Goal: Obtain resource: Obtain resource

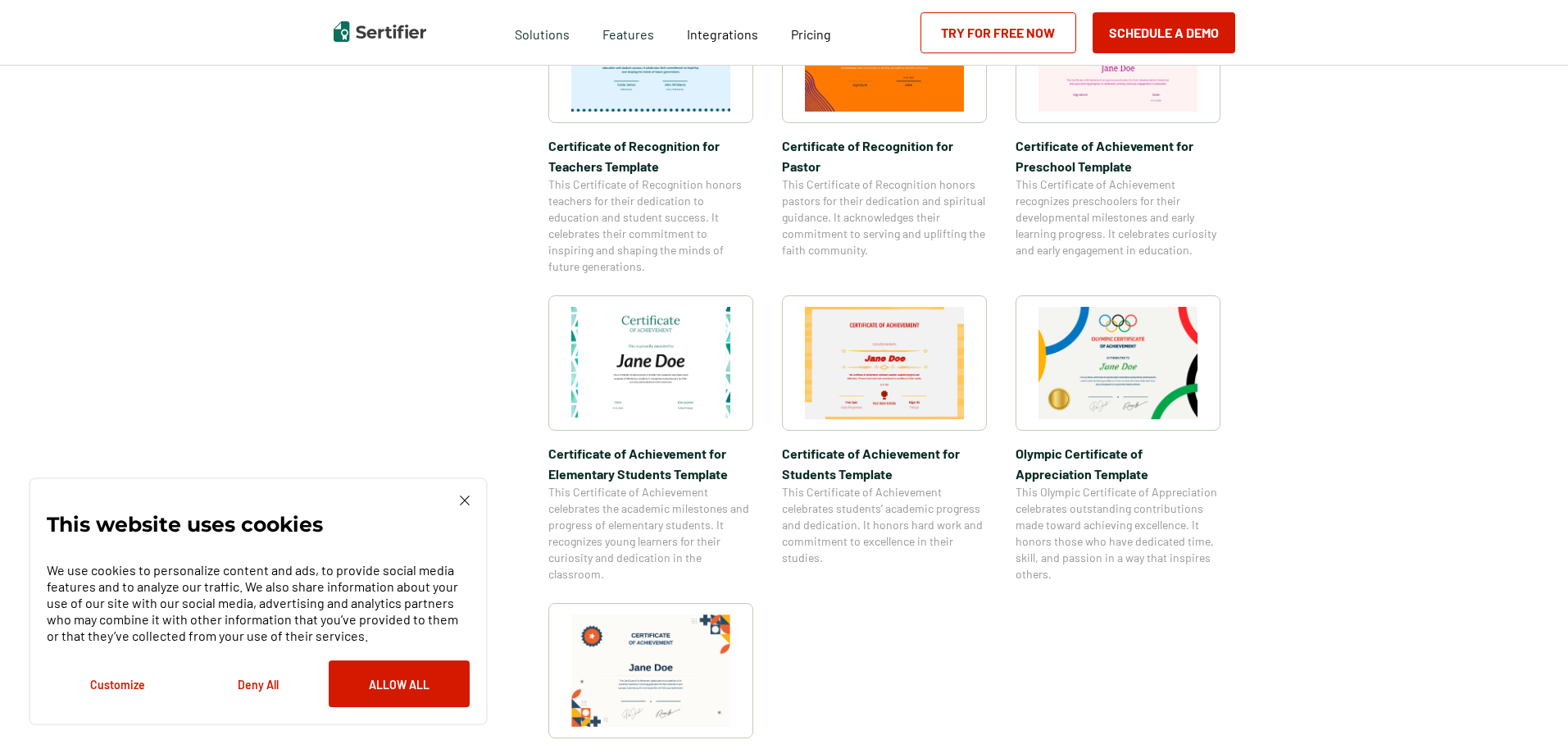
scroll to position [1067, 0]
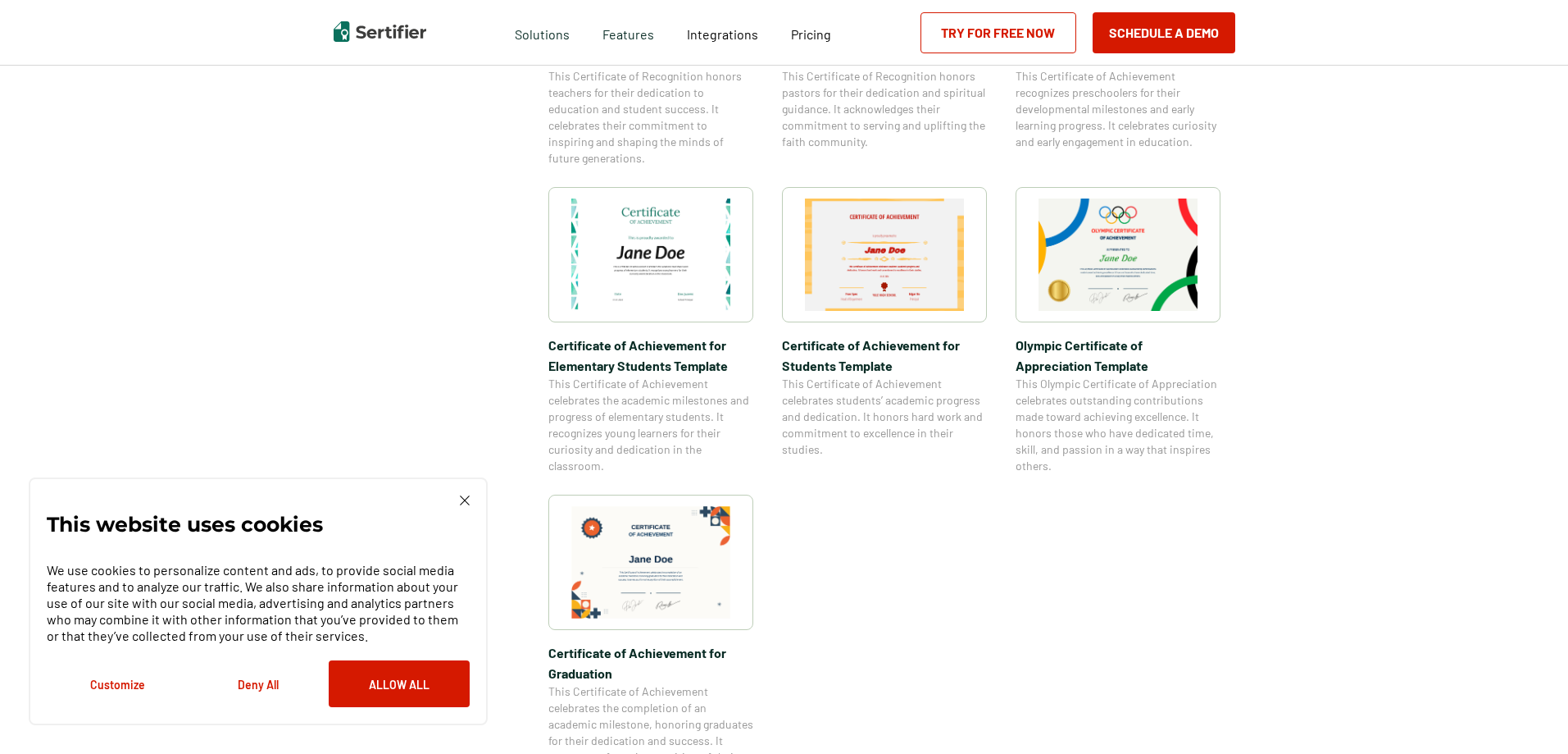
click at [690, 253] on img at bounding box center [651, 255] width 159 height 113
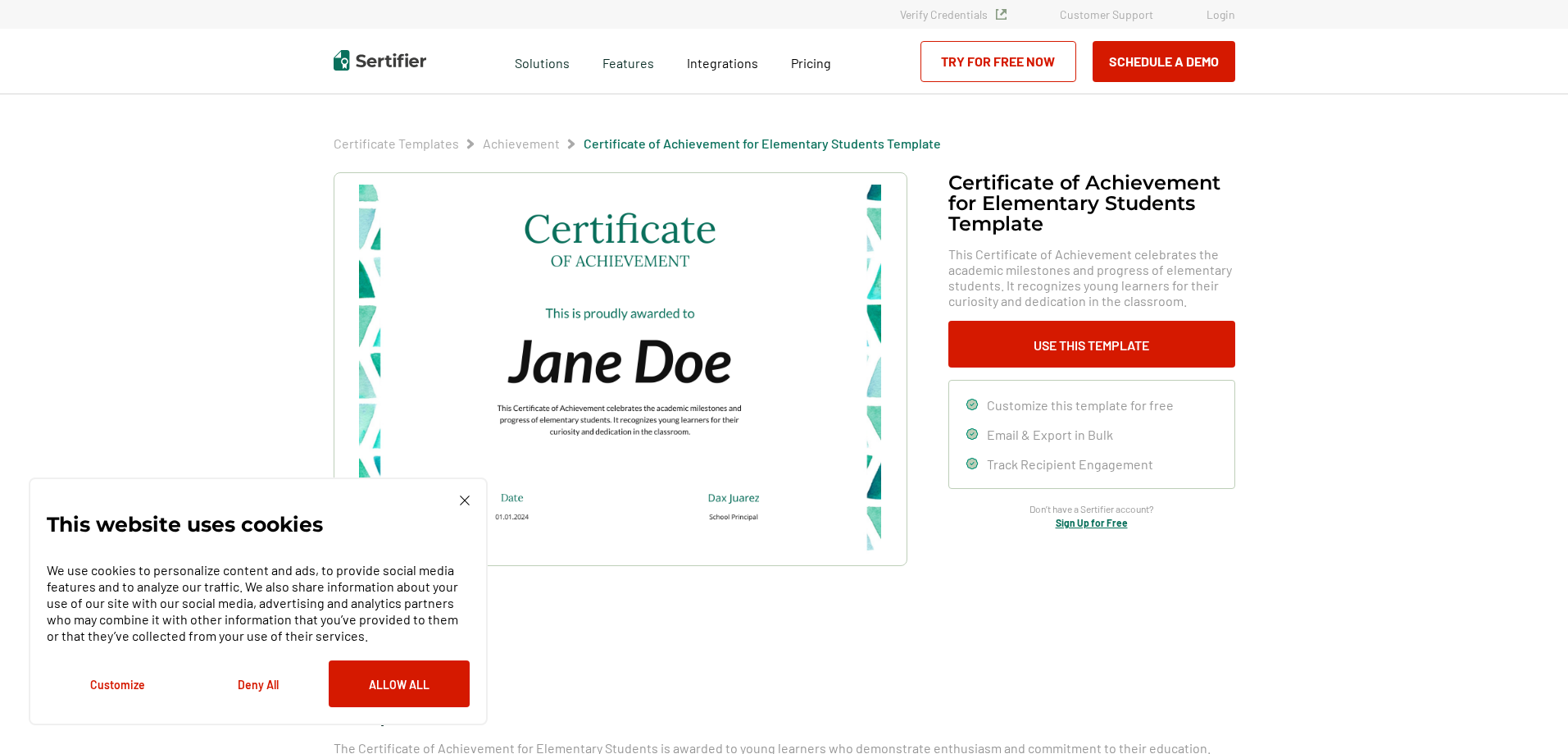
click at [465, 498] on img at bounding box center [465, 500] width 9 height 9
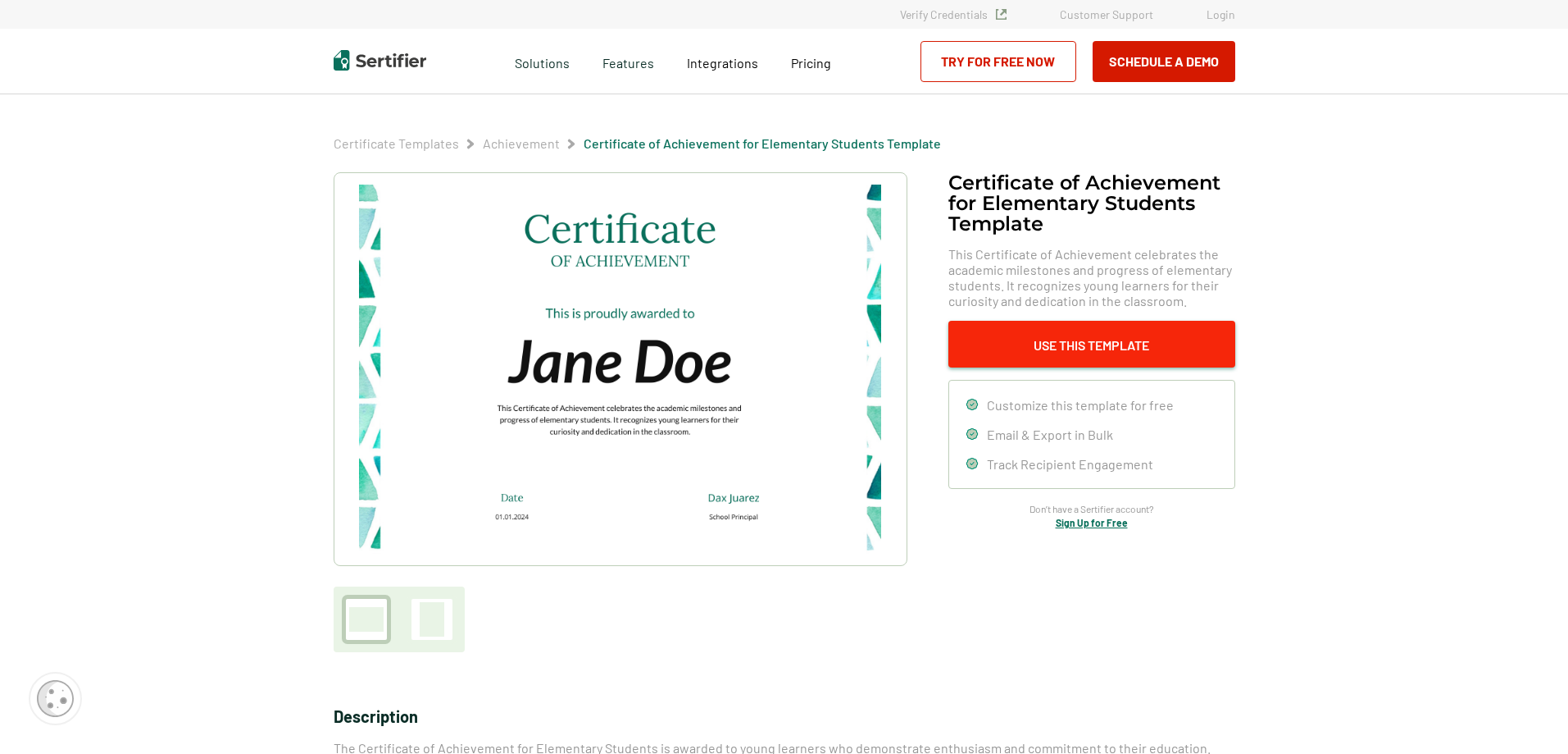
click at [1099, 342] on button "Use This Template" at bounding box center [1092, 344] width 287 height 46
click at [576, 440] on img at bounding box center [619, 369] width 522 height 369
click at [444, 624] on div at bounding box center [432, 619] width 25 height 34
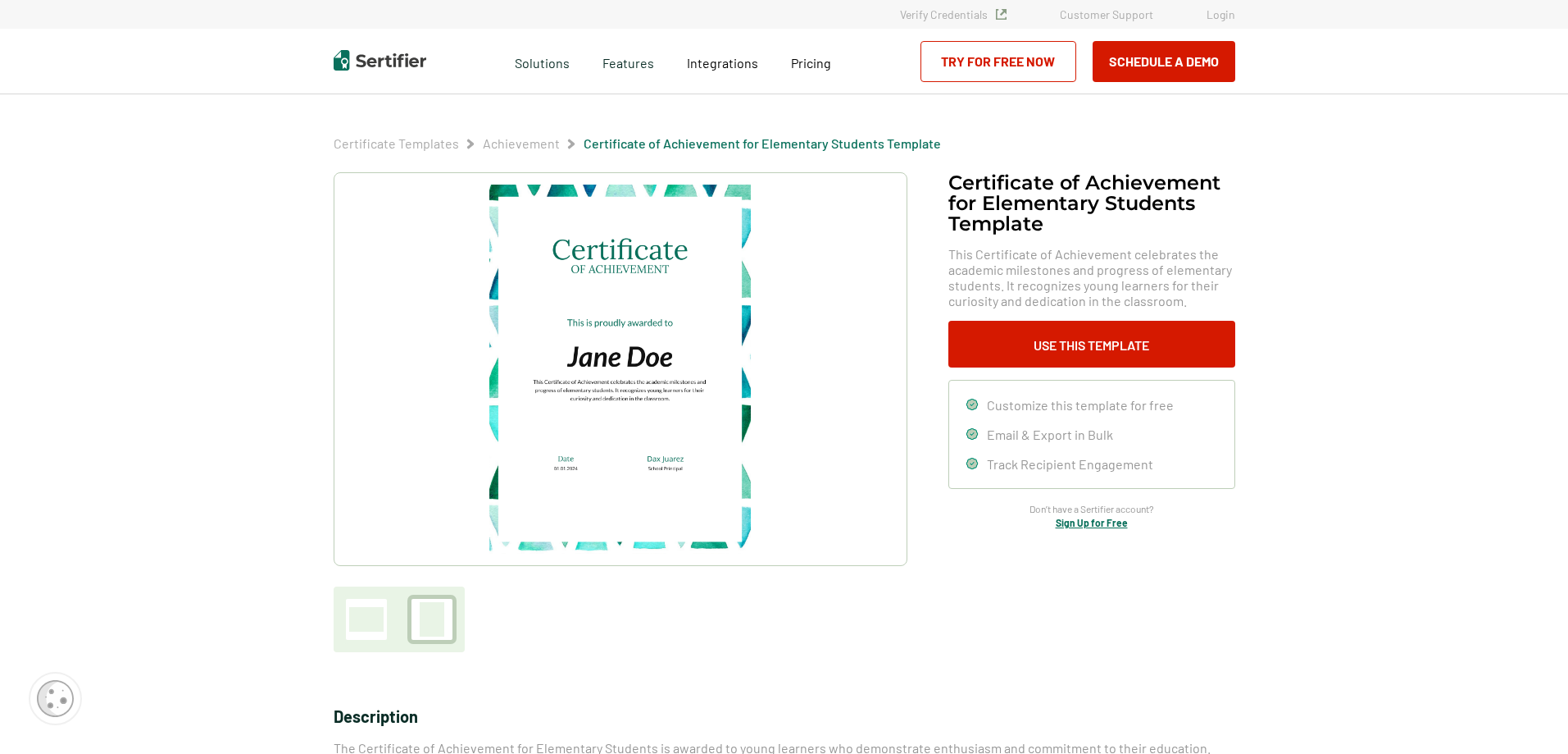
click at [659, 362] on img at bounding box center [619, 369] width 260 height 369
click at [1065, 406] on span "Customize this template for free" at bounding box center [1080, 404] width 187 height 15
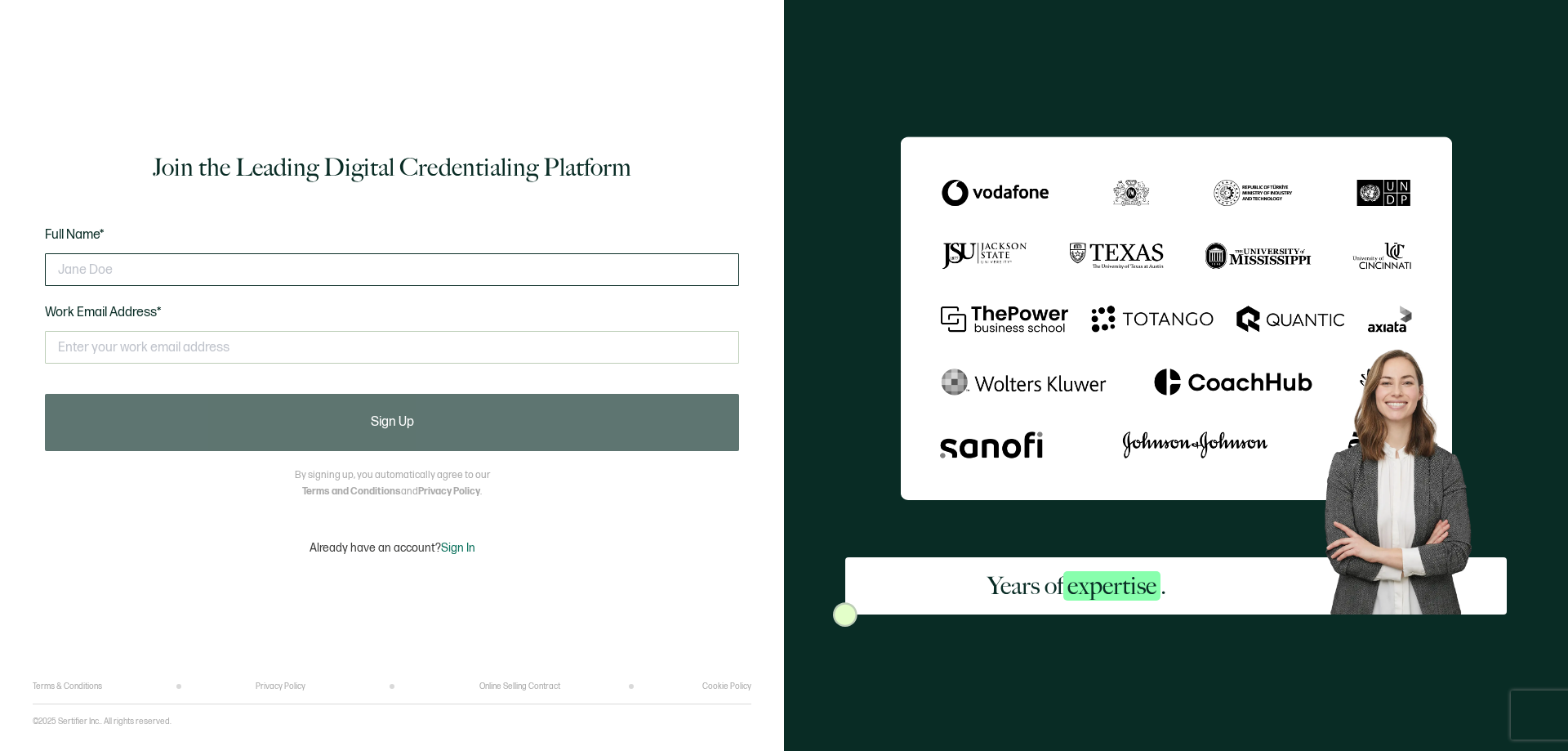
click at [164, 259] on input "text" at bounding box center [392, 269] width 694 height 33
type input "[PERSON_NAME]"
click at [124, 341] on input "text" at bounding box center [392, 347] width 694 height 33
